Goal: Task Accomplishment & Management: Complete application form

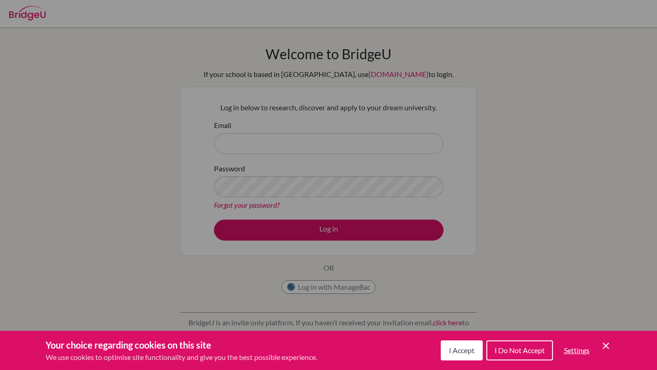
click at [606, 346] on icon "Save and close" at bounding box center [605, 346] width 6 height 6
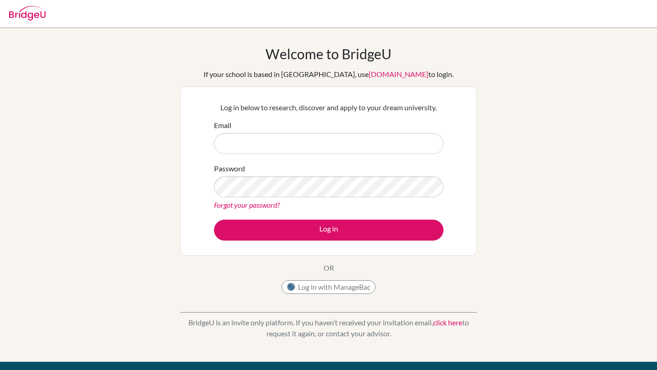
click at [229, 129] on label "Email" at bounding box center [222, 125] width 17 height 11
click at [229, 133] on input "Email" at bounding box center [328, 143] width 229 height 21
click at [229, 141] on input "Email" at bounding box center [328, 143] width 229 height 21
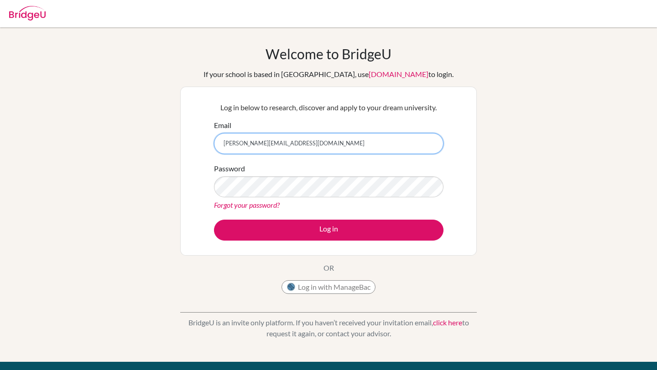
type input "[PERSON_NAME][EMAIL_ADDRESS][DOMAIN_NAME]"
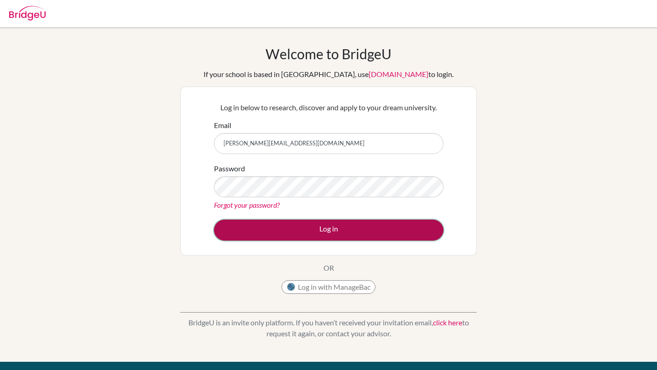
click at [304, 223] on button "Log in" at bounding box center [328, 230] width 229 height 21
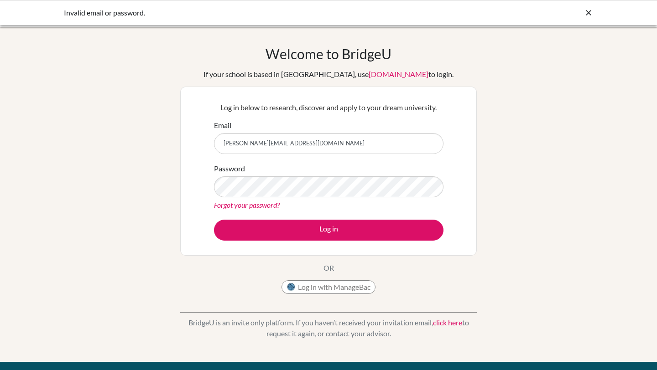
click at [307, 172] on div "Password Forgot your password?" at bounding box center [328, 186] width 229 height 47
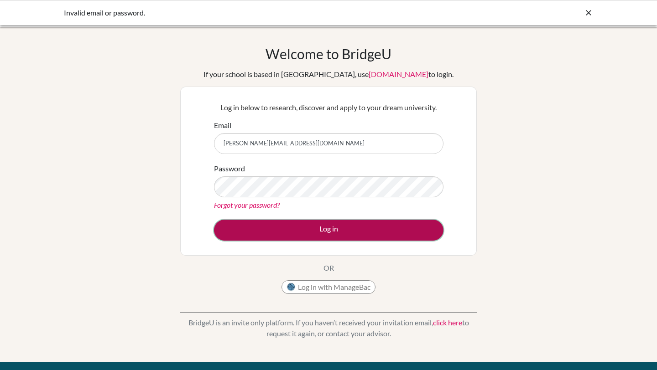
click at [288, 222] on button "Log in" at bounding box center [328, 230] width 229 height 21
